Goal: Use online tool/utility

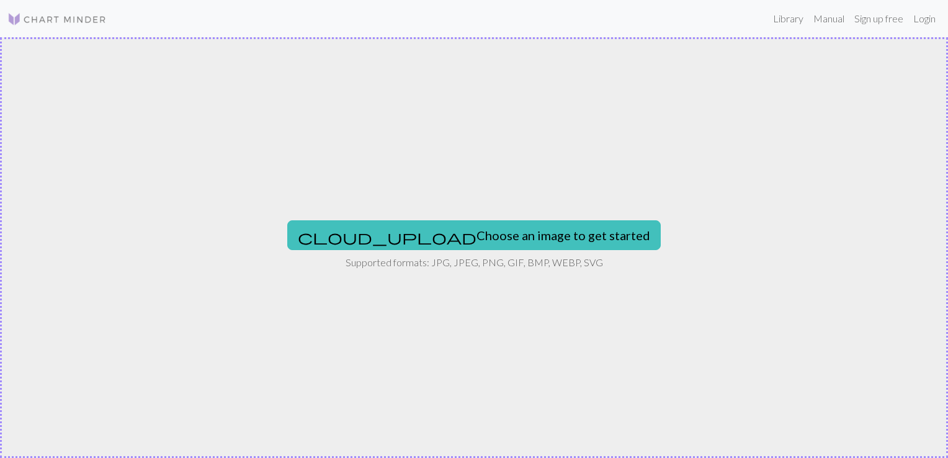
click at [61, 12] on img at bounding box center [56, 19] width 99 height 15
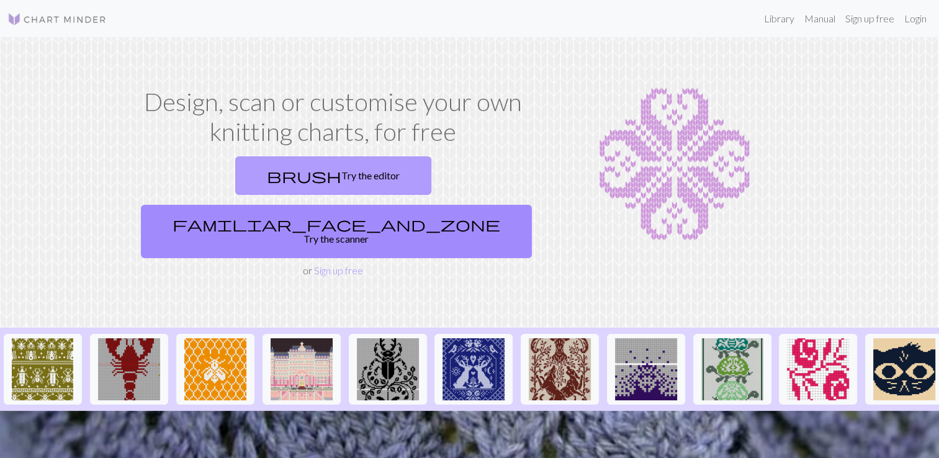
click at [235, 178] on link "brush Try the editor" at bounding box center [333, 175] width 196 height 38
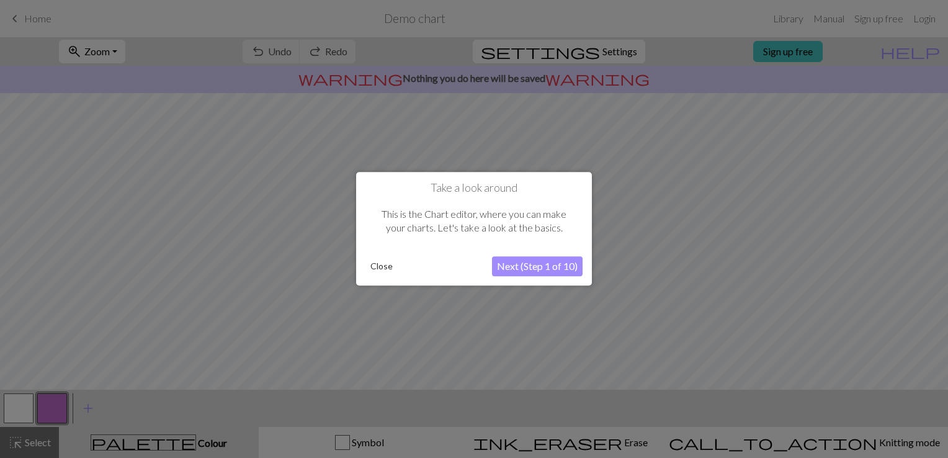
click at [547, 264] on button "Next (Step 1 of 10)" at bounding box center [537, 267] width 91 height 20
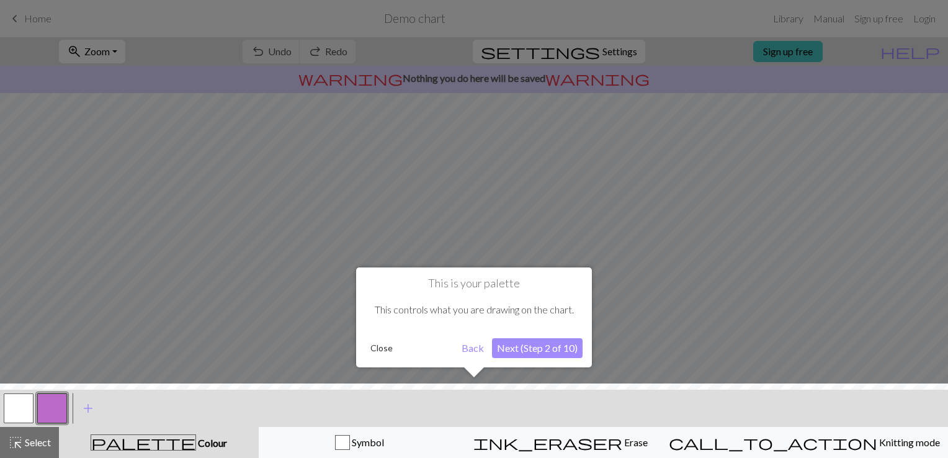
click at [544, 351] on button "Next (Step 2 of 10)" at bounding box center [537, 348] width 91 height 20
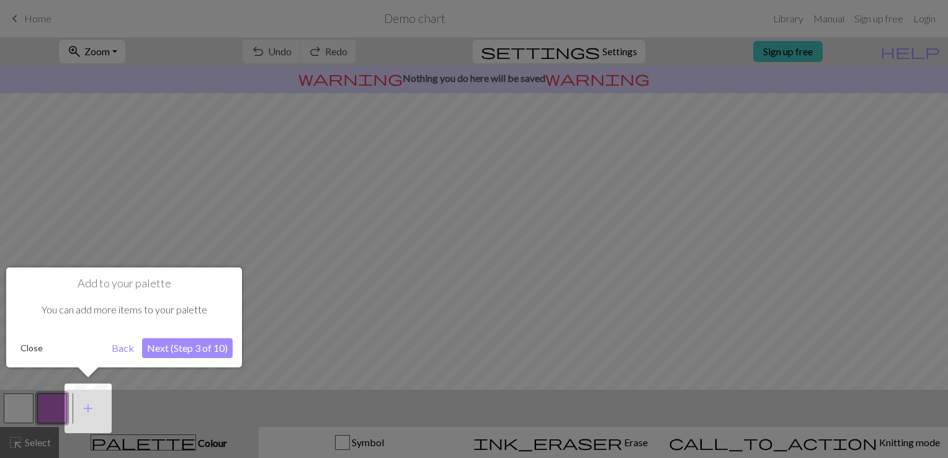
click at [214, 346] on button "Next (Step 3 of 10)" at bounding box center [187, 348] width 91 height 20
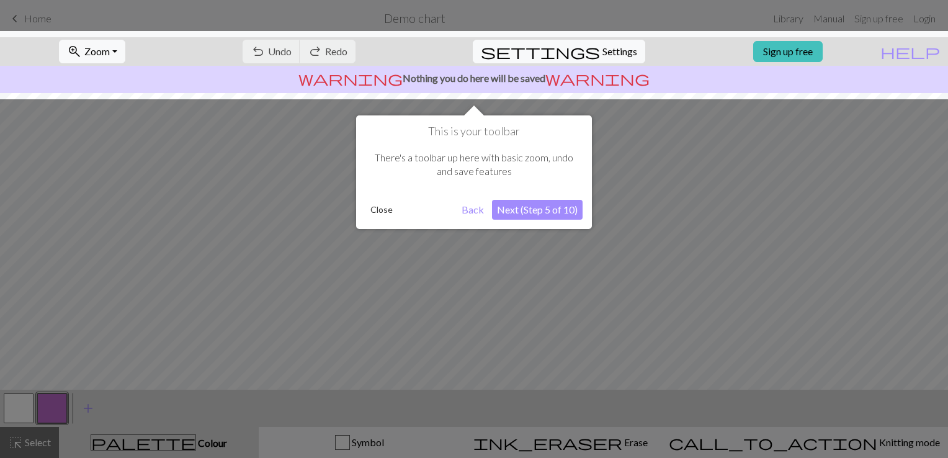
click at [517, 208] on button "Next (Step 5 of 10)" at bounding box center [537, 210] width 91 height 20
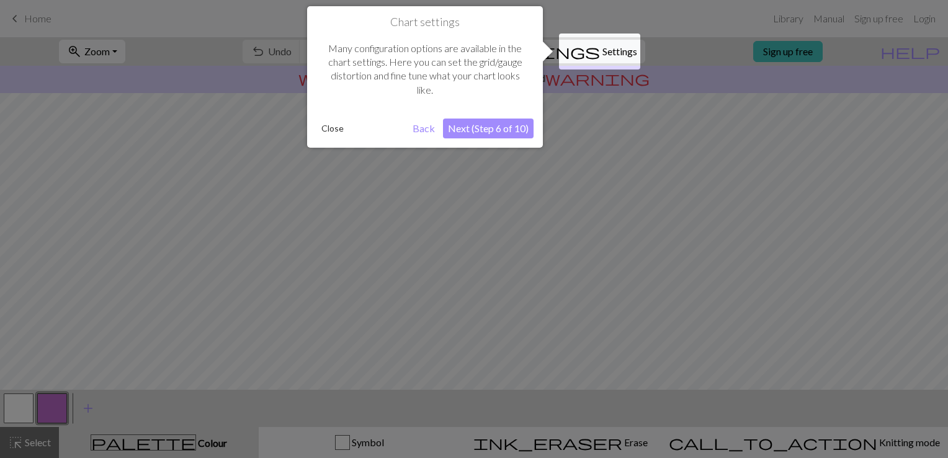
click at [519, 127] on button "Next (Step 6 of 10)" at bounding box center [488, 129] width 91 height 20
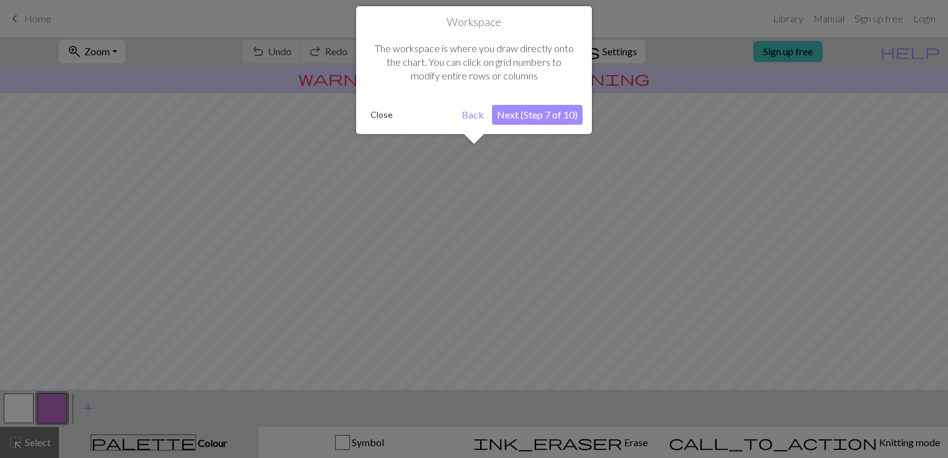
scroll to position [74, 0]
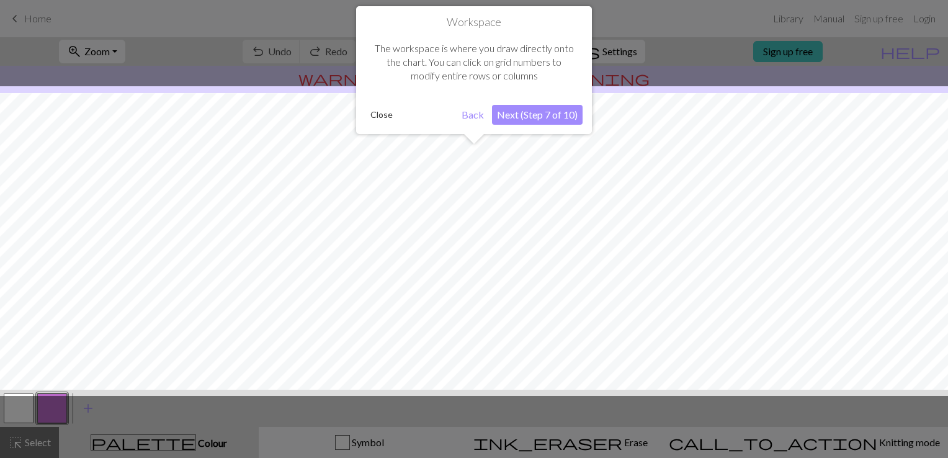
click at [537, 109] on button "Next (Step 7 of 10)" at bounding box center [537, 115] width 91 height 20
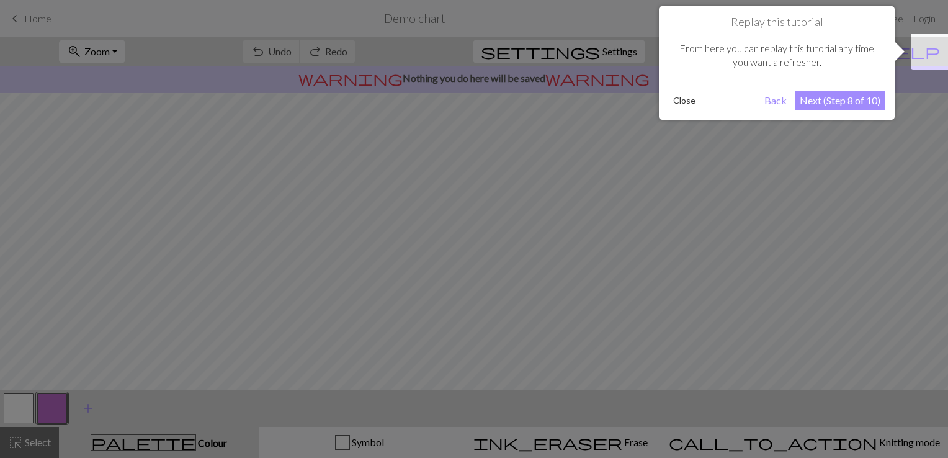
click at [807, 102] on button "Next (Step 8 of 10)" at bounding box center [840, 101] width 91 height 20
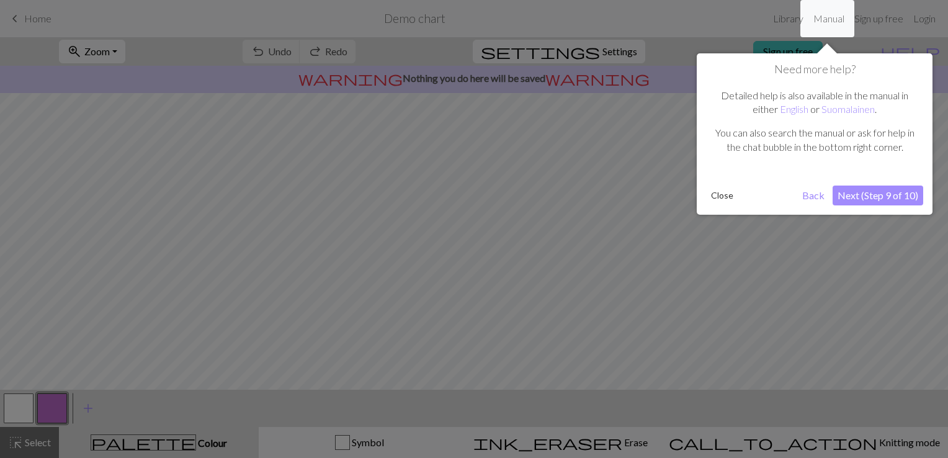
click at [847, 189] on button "Next (Step 9 of 10)" at bounding box center [878, 196] width 91 height 20
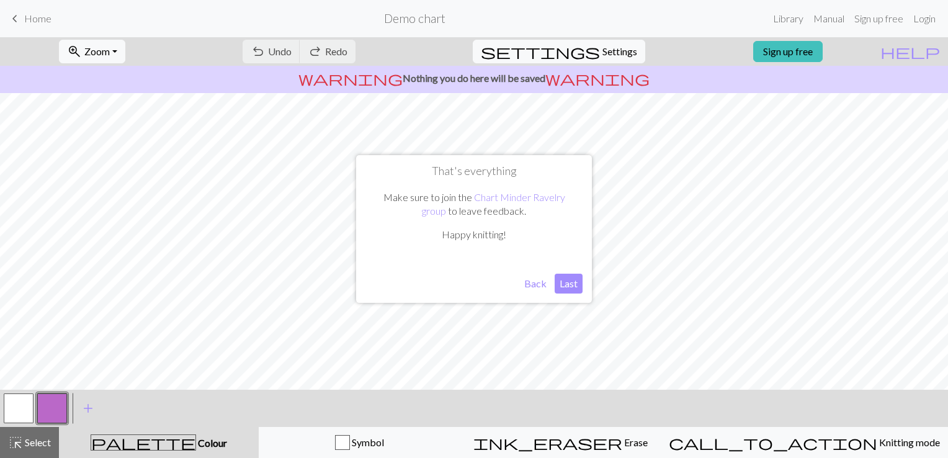
click at [573, 286] on button "Last" at bounding box center [569, 284] width 28 height 20
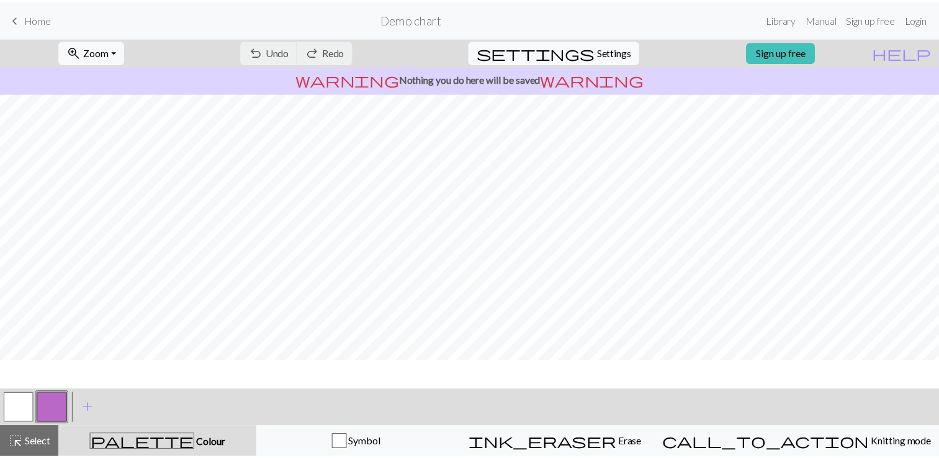
scroll to position [0, 0]
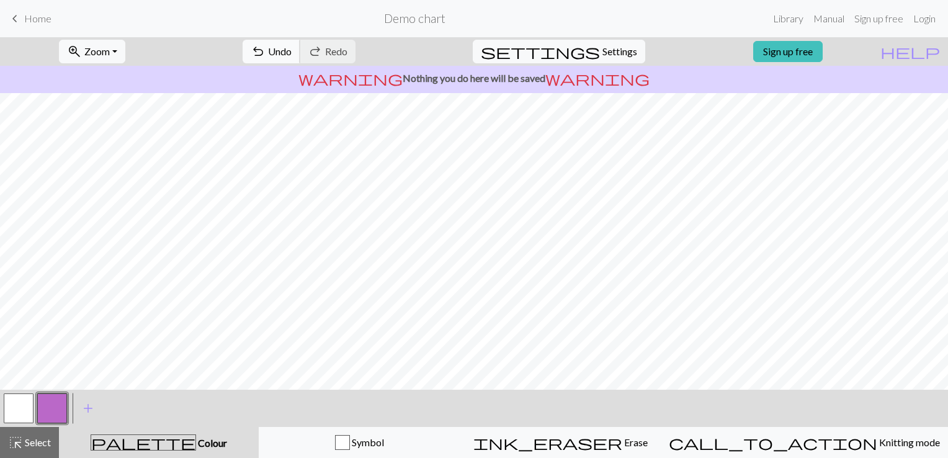
click at [266, 48] on span "undo" at bounding box center [258, 51] width 15 height 17
click at [323, 45] on span "redo" at bounding box center [315, 51] width 15 height 17
click at [292, 53] on span "Undo" at bounding box center [280, 51] width 24 height 12
click at [797, 58] on link "Sign up free" at bounding box center [787, 51] width 69 height 21
